Goal: Task Accomplishment & Management: Manage account settings

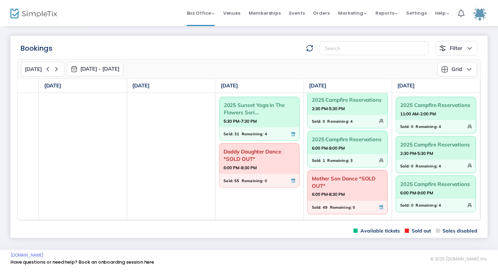
scroll to position [48, 0]
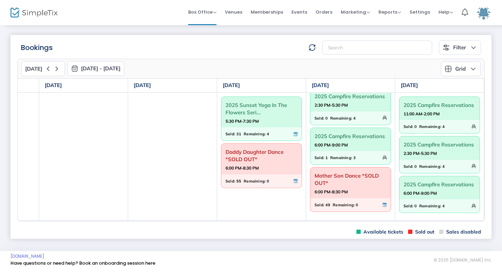
click at [255, 152] on span "Daddy Daughter Dance *SOLD OUT*" at bounding box center [262, 155] width 72 height 18
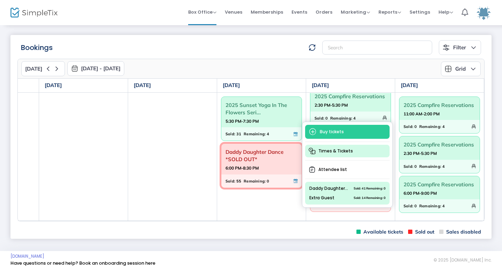
click at [339, 151] on span "Times & Tickets" at bounding box center [347, 151] width 85 height 13
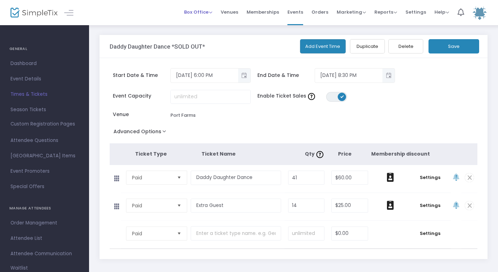
click at [209, 14] on span "Box Office" at bounding box center [198, 12] width 28 height 7
click at [205, 43] on li "Bookings" at bounding box center [209, 37] width 50 height 14
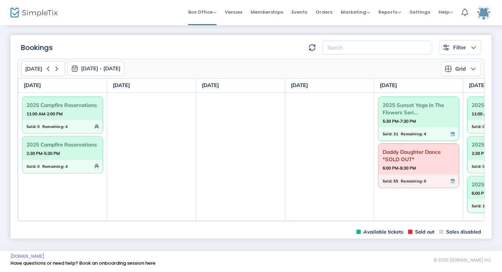
click at [444, 154] on span "Daddy Daughter Dance *SOLD OUT*" at bounding box center [419, 155] width 72 height 18
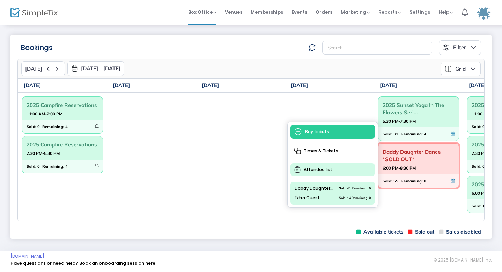
click at [311, 164] on span "Attendee list" at bounding box center [333, 169] width 85 height 13
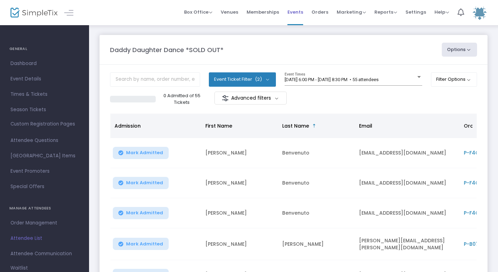
click at [289, 10] on li "Events" at bounding box center [295, 12] width 24 height 25
click at [300, 12] on span "Events" at bounding box center [296, 12] width 16 height 18
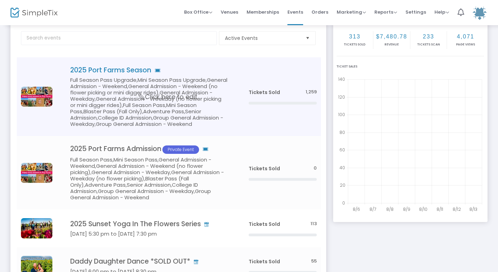
scroll to position [67, 0]
